Goal: Information Seeking & Learning: Learn about a topic

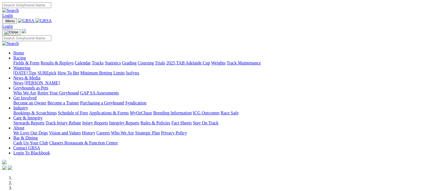
click at [41, 75] on link "News & Media" at bounding box center [26, 77] width 27 height 5
click at [23, 80] on link "News" at bounding box center [18, 82] width 10 height 5
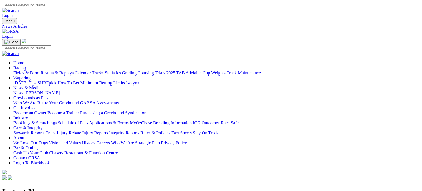
click at [60, 90] on link "[PERSON_NAME]" at bounding box center [41, 92] width 35 height 5
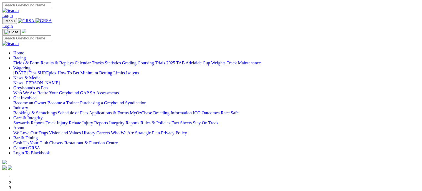
click at [24, 61] on link "Fields & Form" at bounding box center [26, 63] width 26 height 5
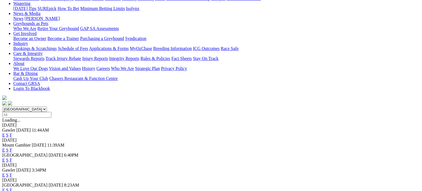
scroll to position [77, 0]
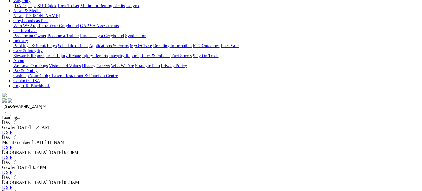
click at [12, 170] on link "F" at bounding box center [11, 172] width 2 height 5
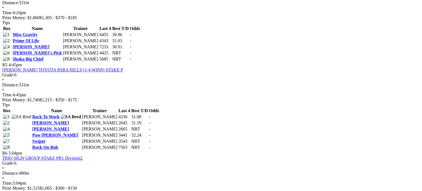
scroll to position [554, 0]
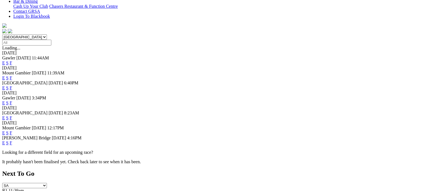
scroll to position [147, 0]
click at [12, 115] on link "F" at bounding box center [11, 117] width 2 height 5
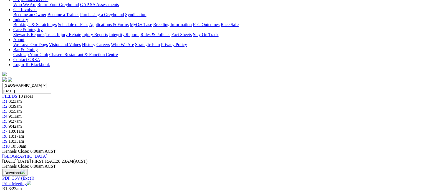
scroll to position [100, 0]
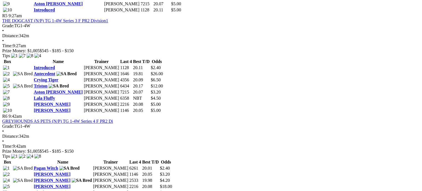
scroll to position [675, 0]
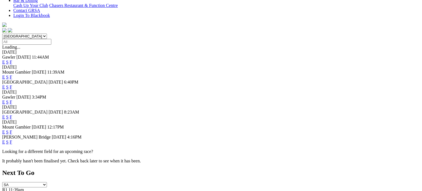
scroll to position [153, 0]
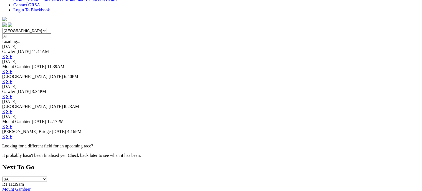
click at [12, 134] on link "F" at bounding box center [11, 136] width 2 height 5
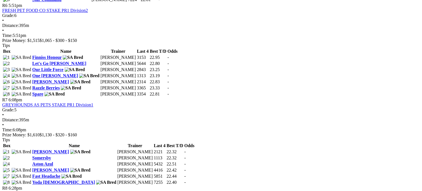
scroll to position [795, 0]
